Goal: Obtain resource: Download file/media

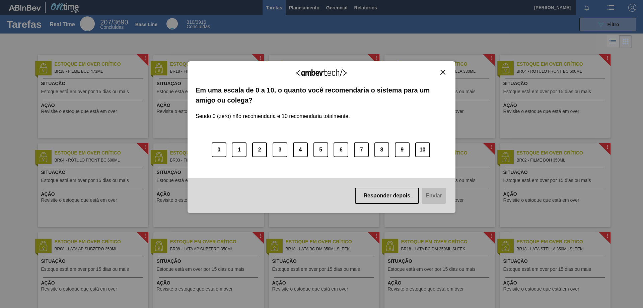
click at [442, 72] on img "Close" at bounding box center [443, 72] width 5 height 5
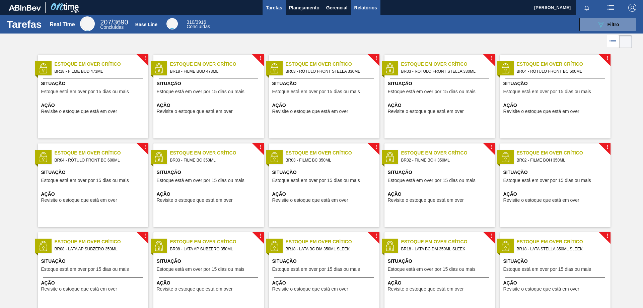
click at [363, 10] on span "Relatórios" at bounding box center [365, 8] width 23 height 8
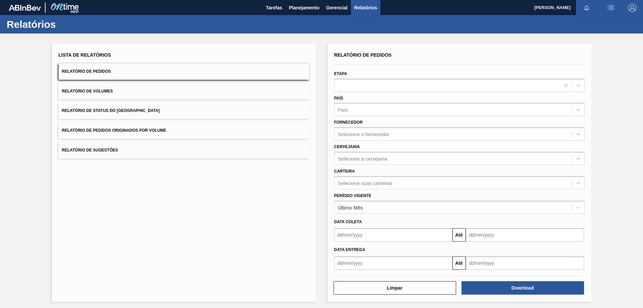
click at [132, 70] on button "Relatório de Pedidos" at bounding box center [184, 71] width 251 height 16
click at [444, 263] on input "text" at bounding box center [393, 262] width 118 height 13
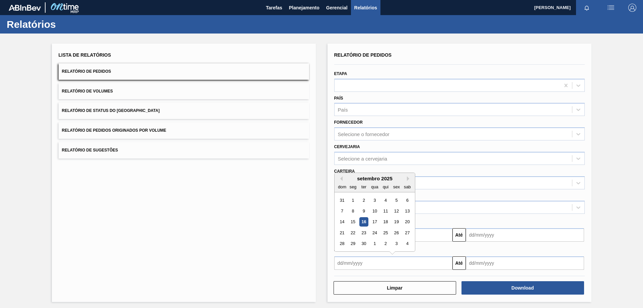
click at [361, 221] on div "16" at bounding box center [363, 221] width 9 height 9
type input "[DATE]"
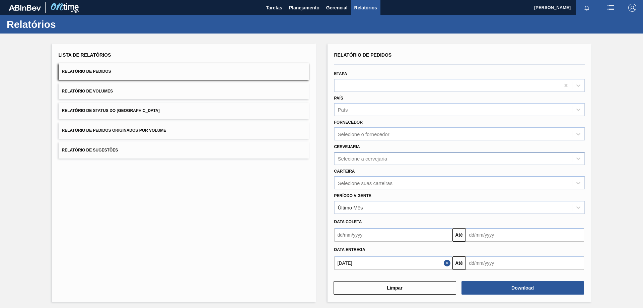
click at [378, 161] on div "Selecione a cervejaria" at bounding box center [363, 158] width 50 height 6
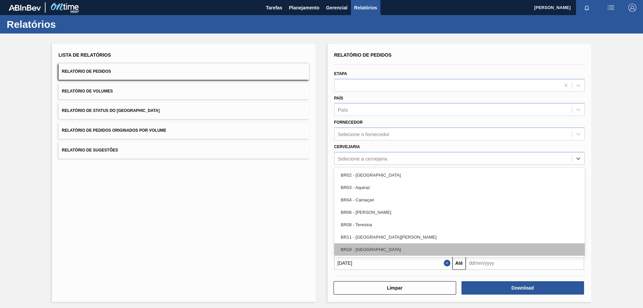
click at [364, 250] on div "BR18 - [GEOGRAPHIC_DATA]" at bounding box center [459, 249] width 251 height 12
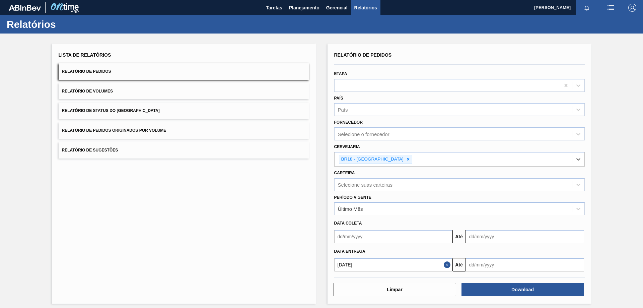
scroll to position [4, 0]
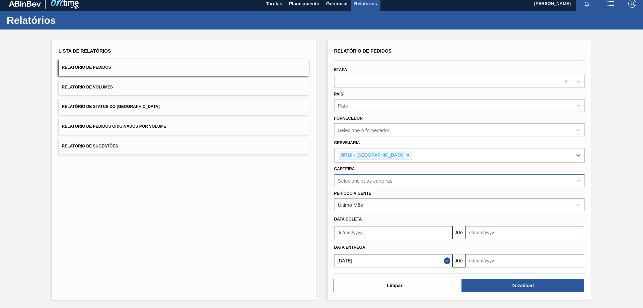
click at [375, 178] on div "Selecione suas carteiras" at bounding box center [365, 181] width 55 height 6
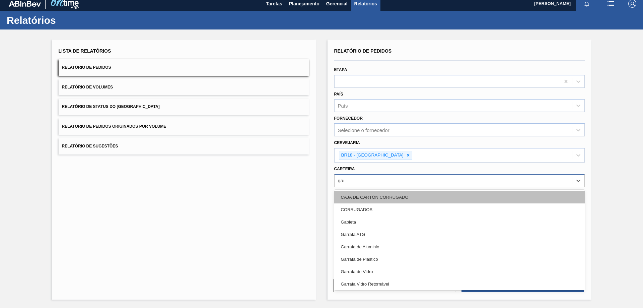
type input "garr"
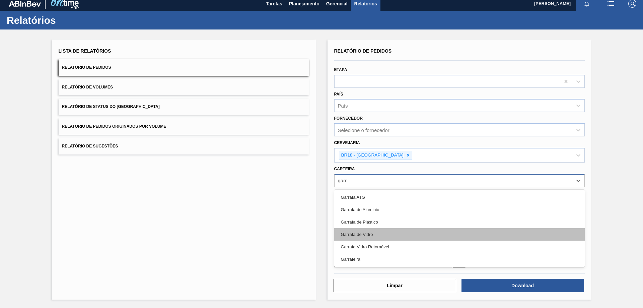
click at [372, 237] on div "Garrafa de Vidro" at bounding box center [459, 234] width 251 height 12
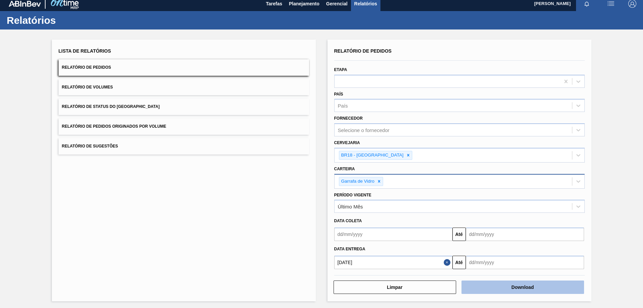
click at [537, 289] on button "Download" at bounding box center [523, 286] width 123 height 13
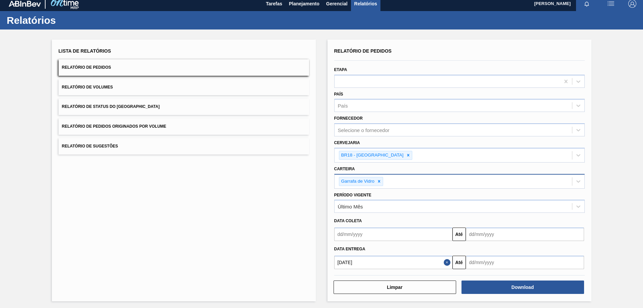
scroll to position [0, 0]
